Goal: Task Accomplishment & Management: Use online tool/utility

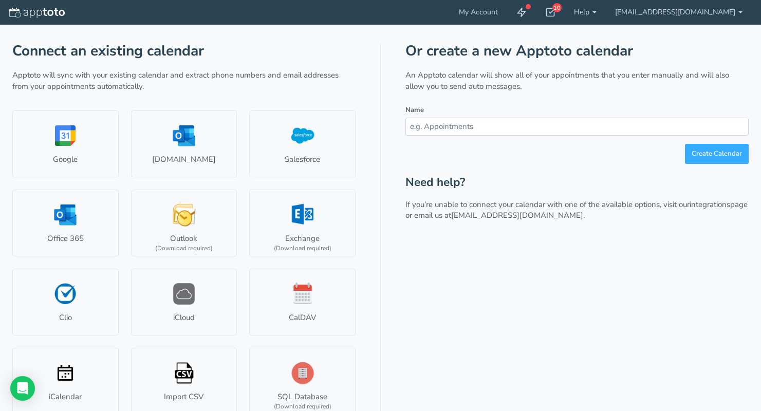
scroll to position [51, 0]
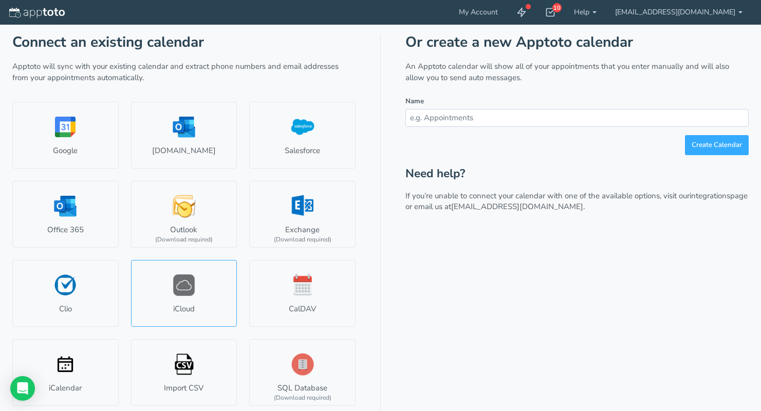
click at [184, 298] on link "iCloud" at bounding box center [184, 293] width 106 height 67
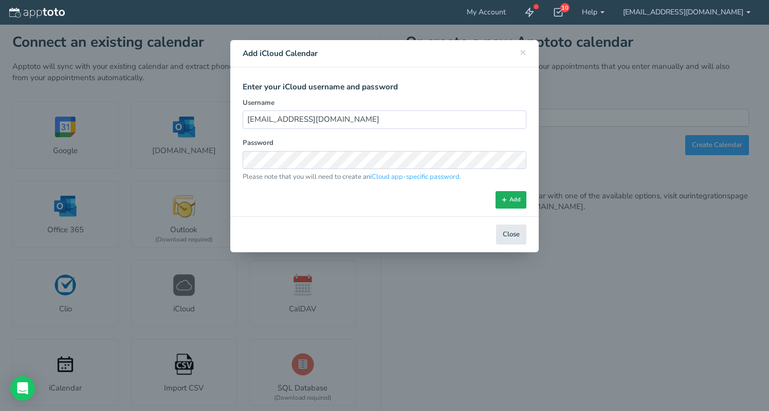
click at [519, 203] on button "Add" at bounding box center [510, 199] width 31 height 17
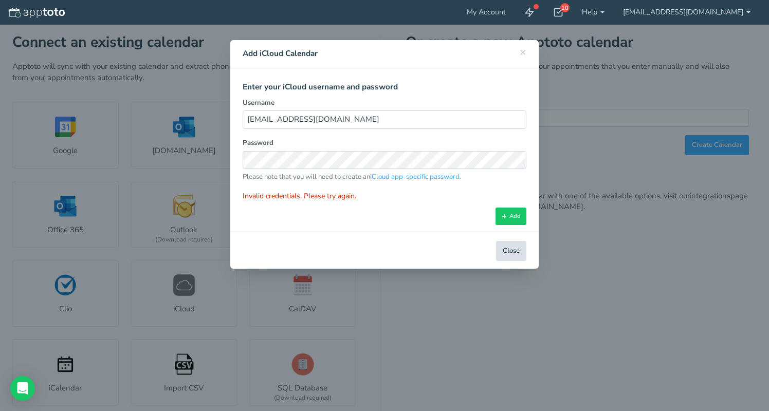
click at [506, 250] on button "Close" at bounding box center [511, 251] width 30 height 20
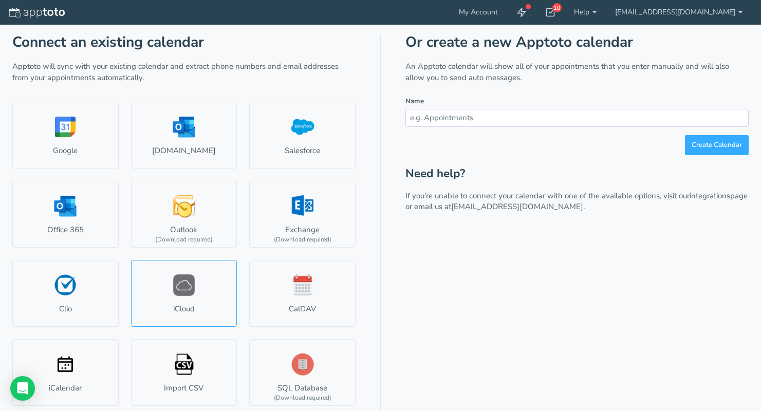
click at [179, 295] on link "iCloud" at bounding box center [184, 293] width 106 height 67
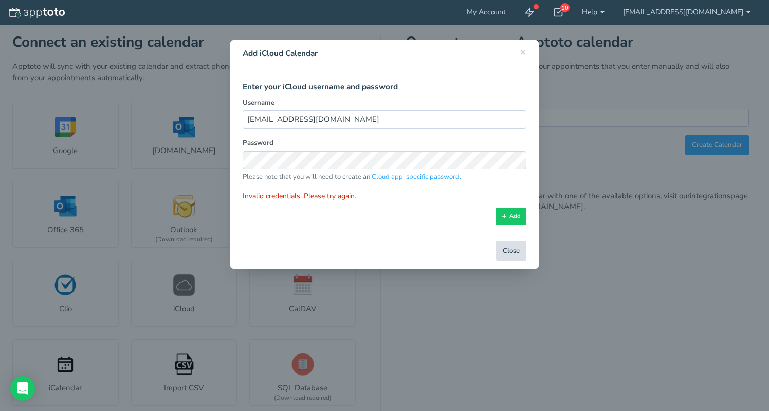
click at [506, 250] on button "Close" at bounding box center [511, 251] width 30 height 20
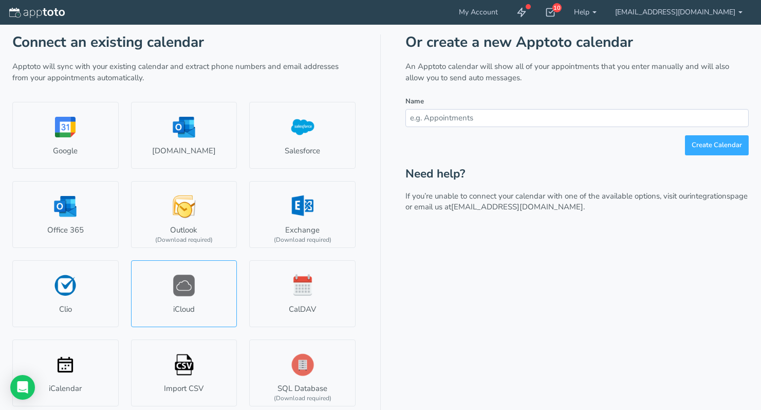
click at [183, 293] on link "iCloud" at bounding box center [184, 293] width 106 height 67
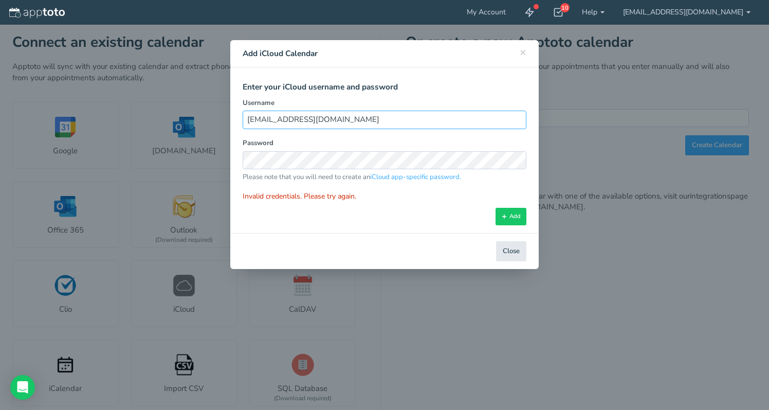
drag, startPoint x: 355, startPoint y: 120, endPoint x: 235, endPoint y: 114, distance: 119.4
click at [235, 114] on div "Select iCloud Account Select Account Connect a new account Send invite Connect …" at bounding box center [384, 150] width 308 height 166
type input "[EMAIL_ADDRESS][DOMAIN_NAME]"
click at [231, 145] on div "Select iCloud Account Select Account Connect a new account Send invite Connect …" at bounding box center [384, 150] width 308 height 166
click at [517, 214] on button "Add" at bounding box center [510, 216] width 31 height 17
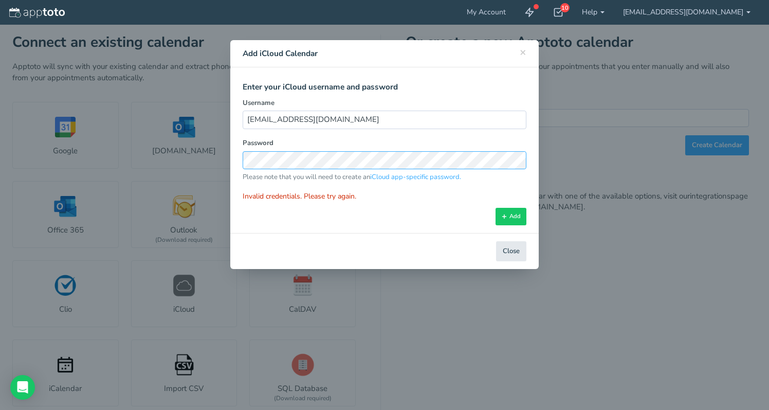
click at [217, 150] on div "× Close Add iCloud Calendar Select iCloud Account Select Account Connect a new …" at bounding box center [384, 205] width 769 height 410
click at [511, 212] on button "Add" at bounding box center [510, 216] width 31 height 17
click at [230, 153] on div "Select iCloud Account Select Account Connect a new account Send invite Connect …" at bounding box center [384, 150] width 308 height 166
click at [512, 212] on button "Add" at bounding box center [510, 216] width 31 height 17
click at [216, 156] on div "× Close Add iCloud Calendar Select iCloud Account Select Account Connect a new …" at bounding box center [384, 205] width 769 height 410
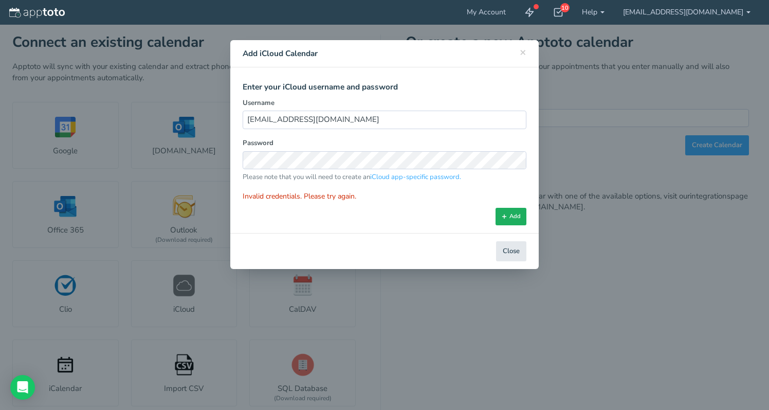
click at [514, 214] on button "Add" at bounding box center [510, 216] width 31 height 17
click at [230, 155] on div "× Close Add iCloud Calendar Select iCloud Account Select Account Connect a new …" at bounding box center [384, 205] width 769 height 410
click at [424, 176] on link "iCloud app-specific password." at bounding box center [415, 176] width 91 height 9
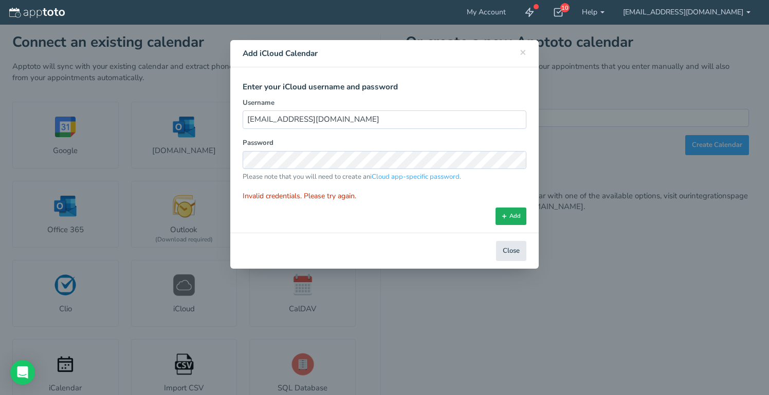
click at [513, 217] on button "Add" at bounding box center [510, 216] width 31 height 17
click at [219, 155] on div "× Close Add iCloud Calendar Select iCloud Account Select Account Connect a new …" at bounding box center [384, 197] width 769 height 395
click at [517, 211] on button "Add" at bounding box center [510, 216] width 31 height 17
click at [240, 150] on div "Select iCloud Account Select Account Connect a new account Send invite Connect …" at bounding box center [384, 150] width 308 height 166
click at [525, 55] on span "×" at bounding box center [523, 52] width 7 height 14
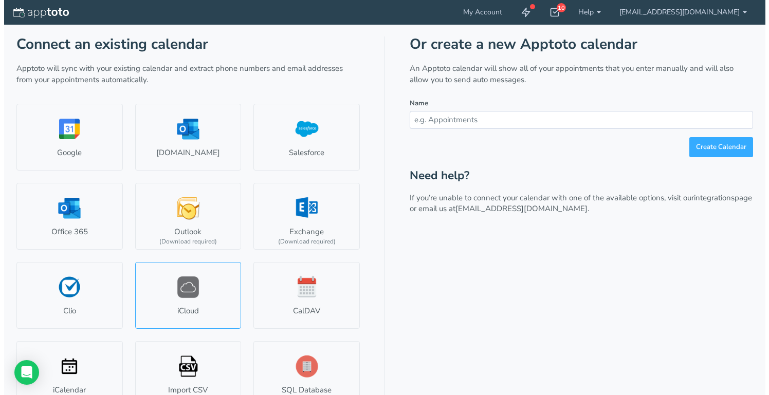
scroll to position [67, 0]
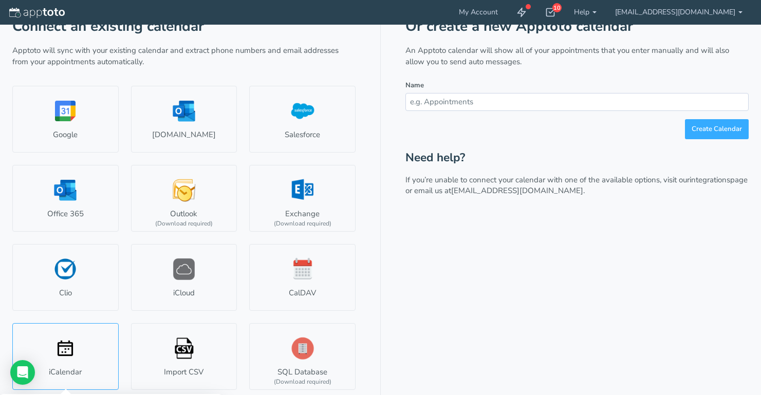
click at [66, 355] on link "iCalendar" at bounding box center [65, 356] width 106 height 67
type input "Ics Calendar"
type input "#7d5fff"
select select "string:"
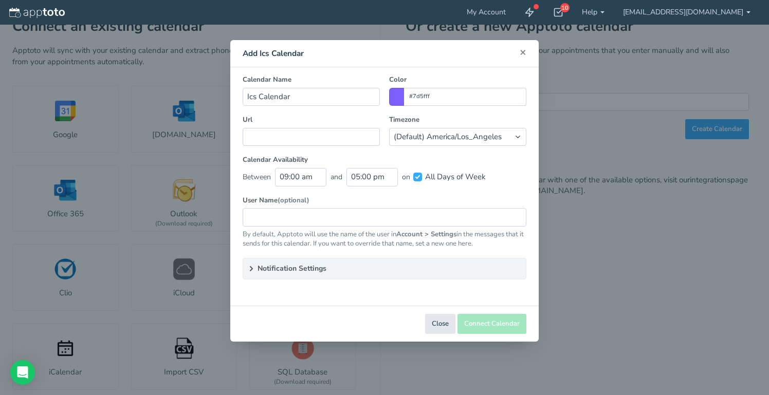
click at [523, 52] on span "×" at bounding box center [523, 52] width 7 height 14
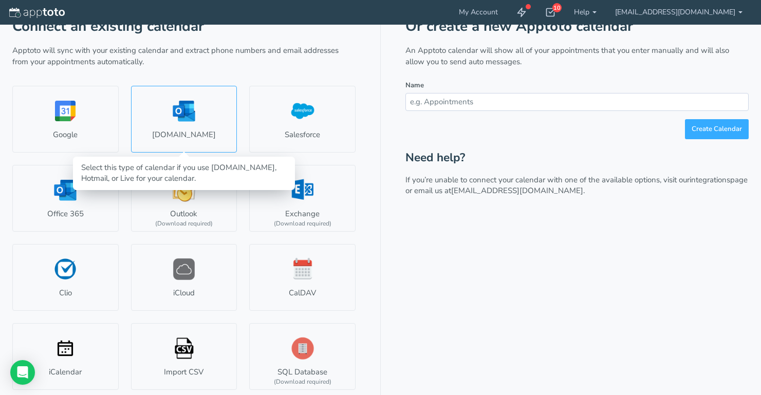
click at [175, 125] on link "[DOMAIN_NAME]" at bounding box center [184, 119] width 106 height 67
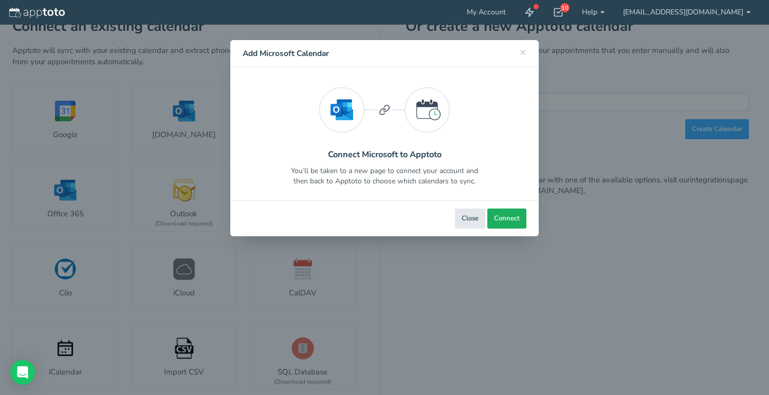
click at [519, 219] on span "Connect" at bounding box center [507, 219] width 26 height 10
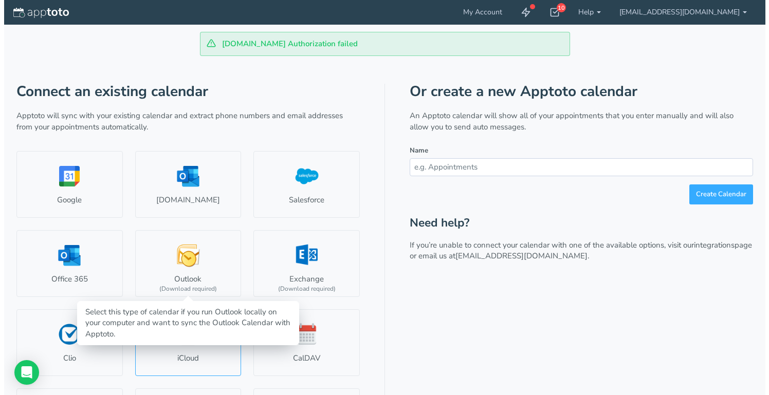
scroll to position [67, 0]
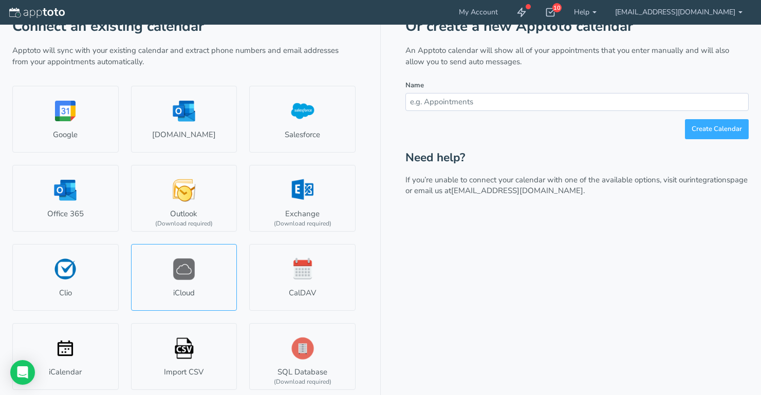
click at [186, 271] on link "iCloud" at bounding box center [184, 277] width 106 height 67
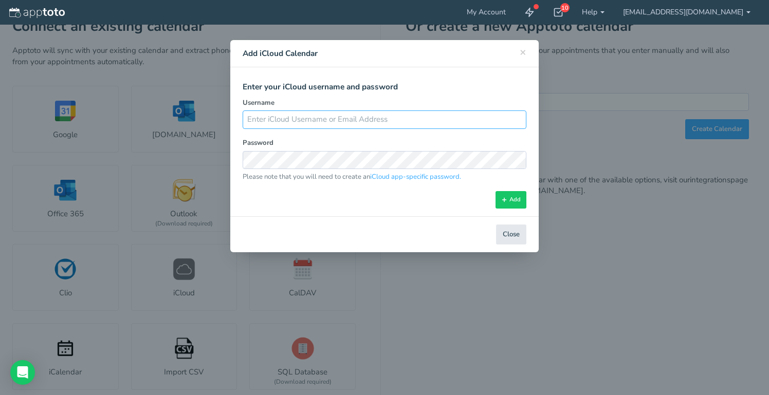
type input "[EMAIL_ADDRESS][DOMAIN_NAME]"
click at [210, 149] on div "× Close Add iCloud Calendar Select iCloud Account Select Account Connect a new …" at bounding box center [384, 197] width 769 height 395
drag, startPoint x: 349, startPoint y: 119, endPoint x: 234, endPoint y: 111, distance: 114.9
click at [234, 111] on div "Select iCloud Account Select Account Connect a new account Send invite Connect …" at bounding box center [384, 141] width 308 height 149
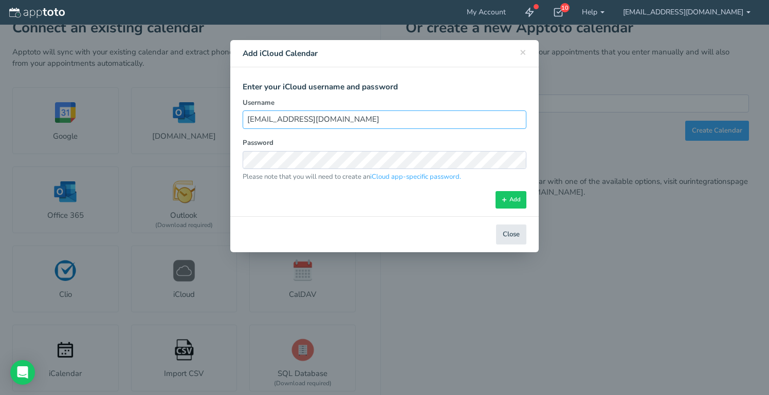
type input "[EMAIL_ADDRESS][DOMAIN_NAME]"
click at [513, 200] on button "Add" at bounding box center [510, 199] width 31 height 17
